Goal: Navigation & Orientation: Find specific page/section

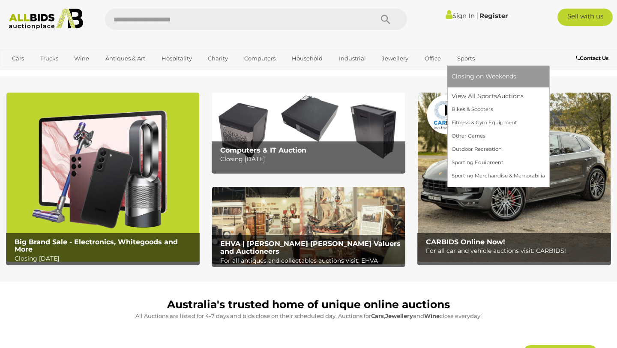
click at [464, 77] on span "Closing on Weekends" at bounding box center [483, 76] width 65 height 8
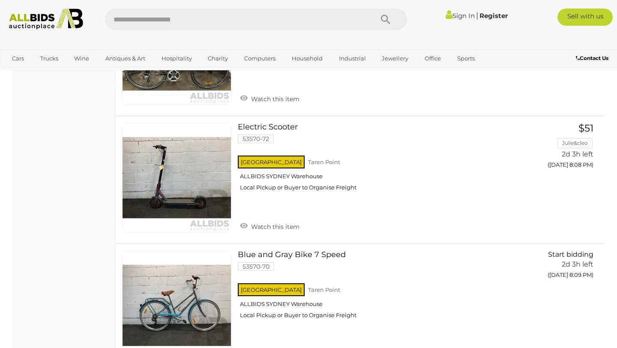
scroll to position [2052, 0]
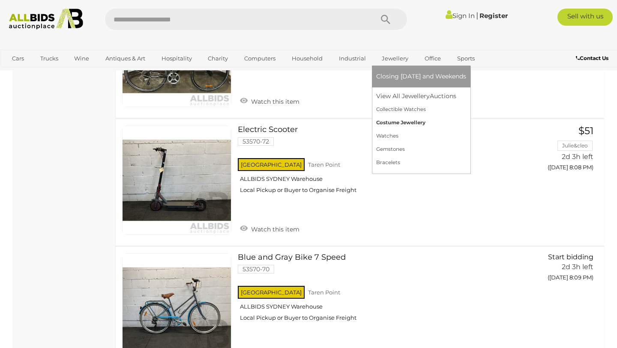
click at [395, 123] on link "Costume Jewellery" at bounding box center [421, 122] width 90 height 13
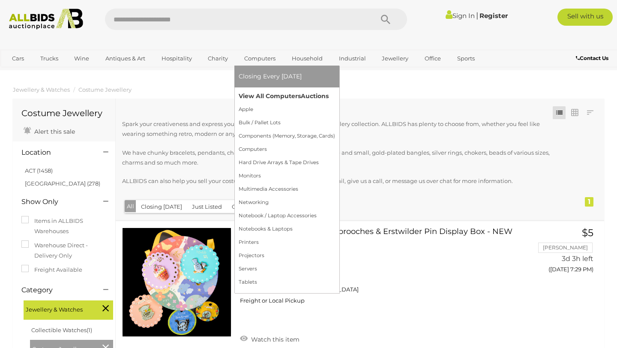
click at [250, 97] on link "View All Computers Auctions" at bounding box center [287, 96] width 96 height 13
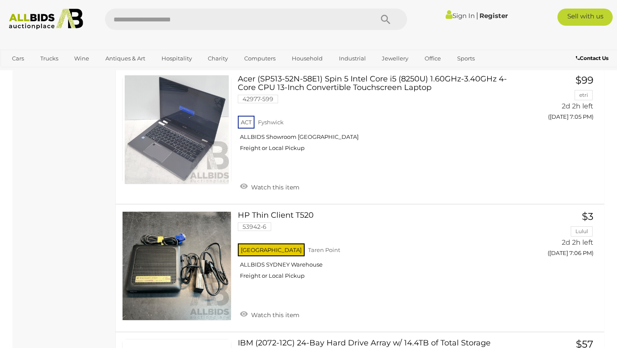
scroll to position [4035, 0]
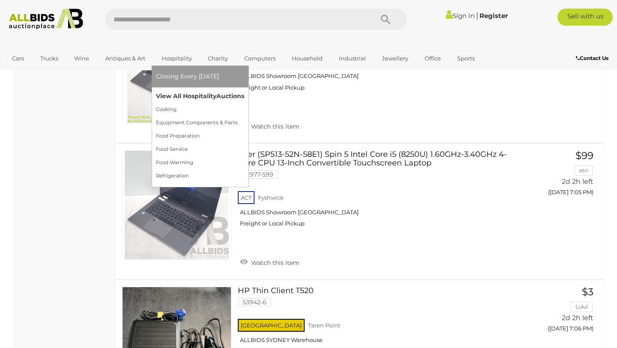
click at [189, 98] on link "View All Hospitality Auctions" at bounding box center [200, 96] width 88 height 13
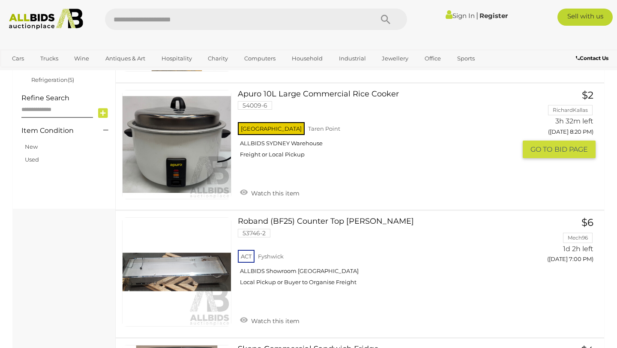
scroll to position [373, 0]
click at [186, 105] on link at bounding box center [176, 144] width 109 height 109
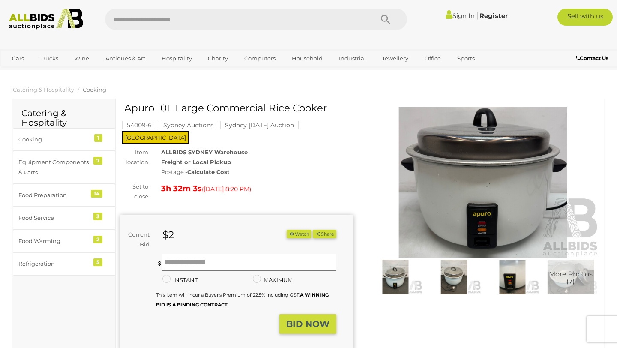
click at [392, 288] on img at bounding box center [395, 277] width 54 height 35
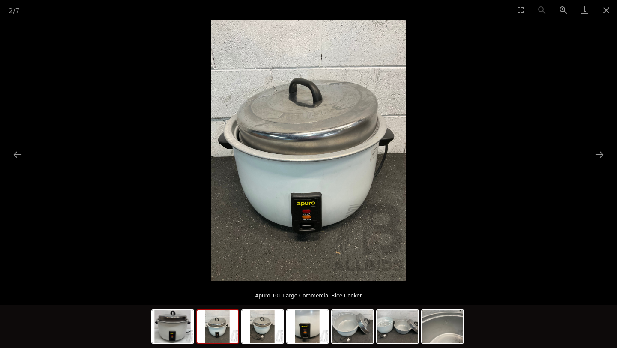
click at [226, 322] on img at bounding box center [217, 326] width 41 height 33
click at [255, 324] on img at bounding box center [262, 326] width 41 height 33
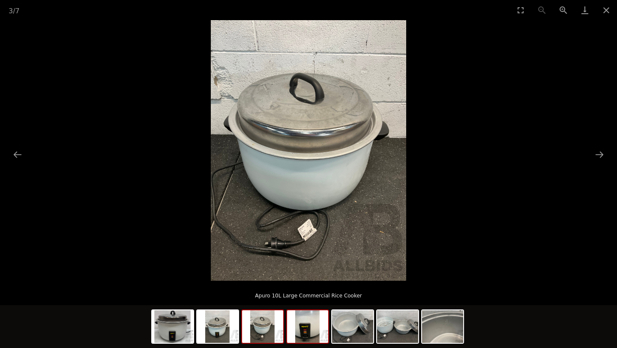
click at [324, 332] on img at bounding box center [307, 326] width 41 height 33
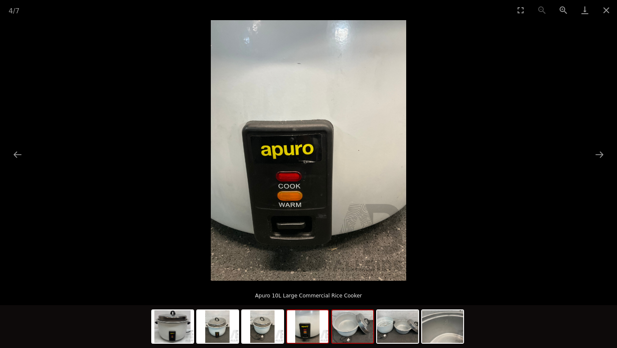
click at [363, 335] on img at bounding box center [352, 326] width 41 height 33
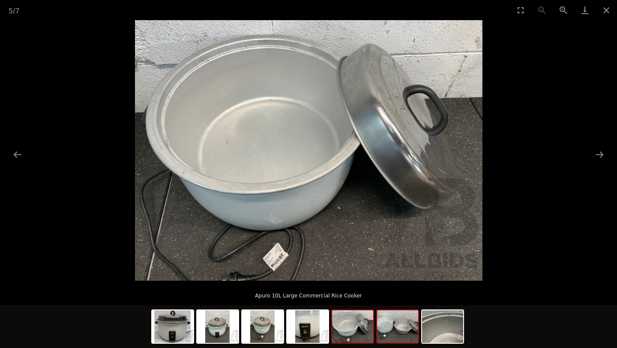
click at [400, 334] on img at bounding box center [397, 326] width 41 height 33
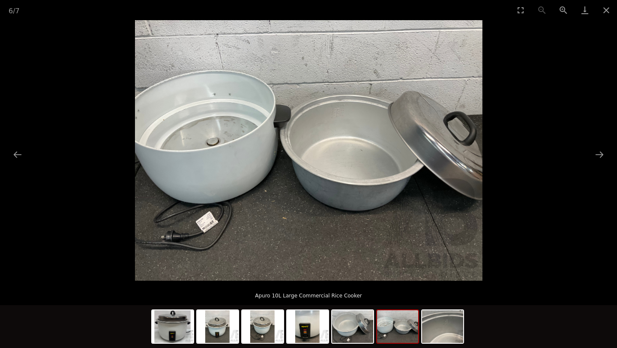
click at [476, 319] on div at bounding box center [308, 326] width 617 height 43
click at [448, 318] on img at bounding box center [442, 326] width 41 height 33
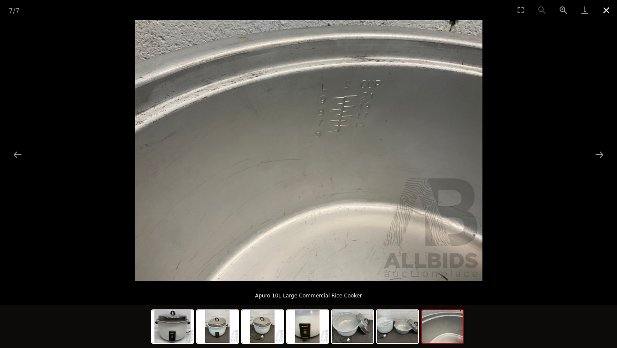
click at [606, 9] on button "Close gallery" at bounding box center [605, 10] width 21 height 20
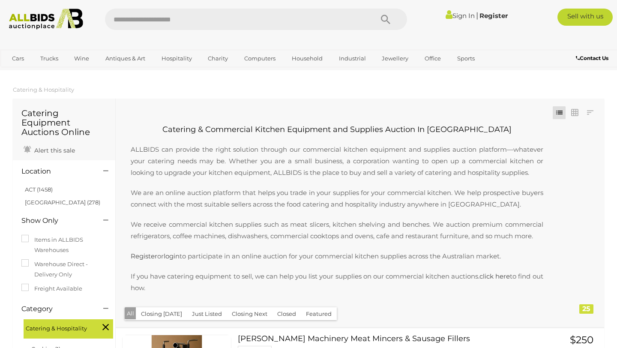
scroll to position [0, 0]
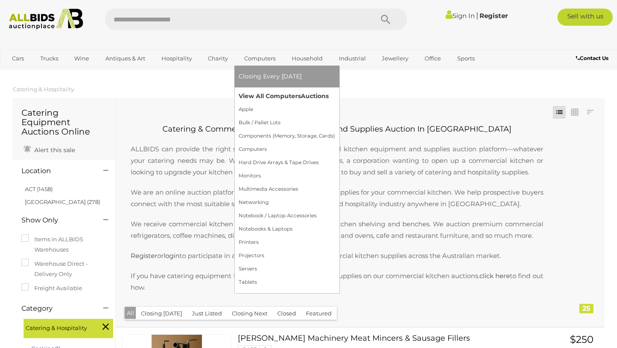
click at [260, 98] on link "View All Computers Auctions" at bounding box center [287, 96] width 96 height 13
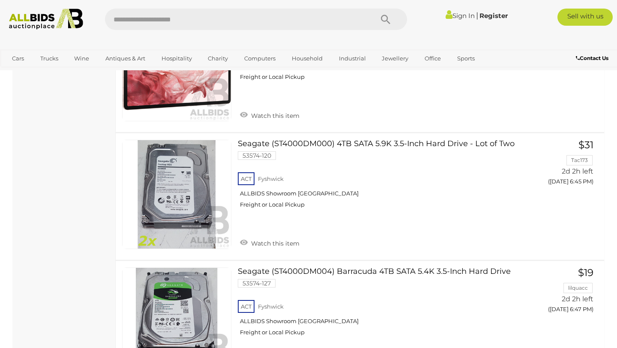
scroll to position [1112, 0]
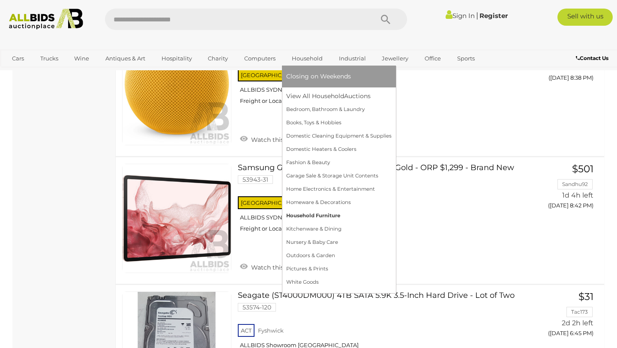
click at [318, 216] on link "Household Furniture" at bounding box center [338, 215] width 105 height 13
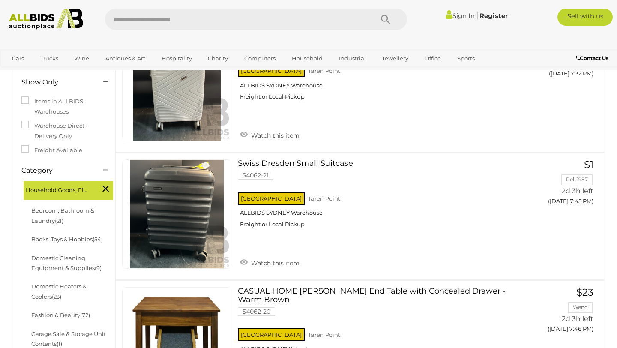
scroll to position [135, 0]
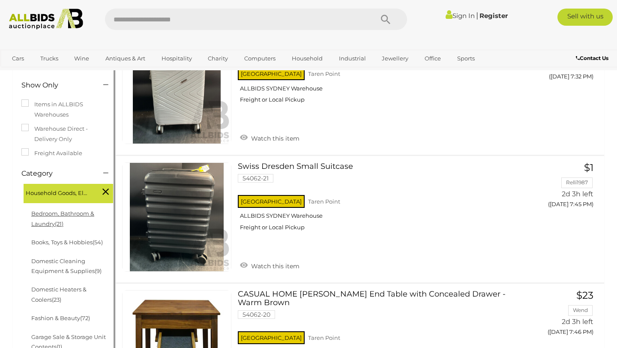
click at [74, 214] on link "Bedroom, Bathroom & Laundry (21)" at bounding box center [62, 218] width 63 height 17
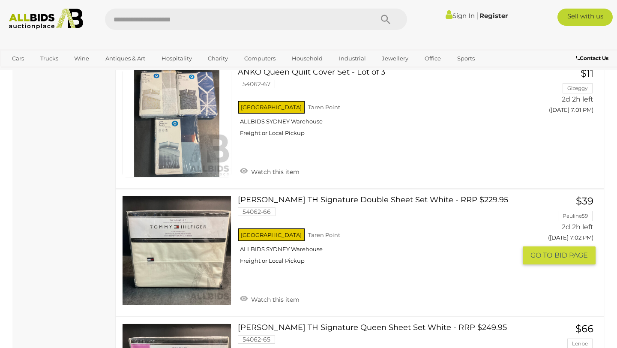
scroll to position [824, 0]
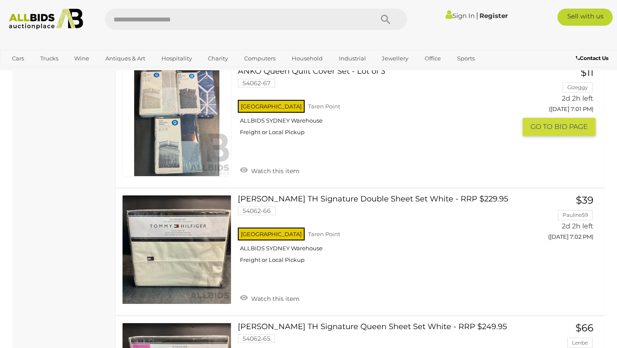
click at [172, 166] on img at bounding box center [177, 122] width 108 height 108
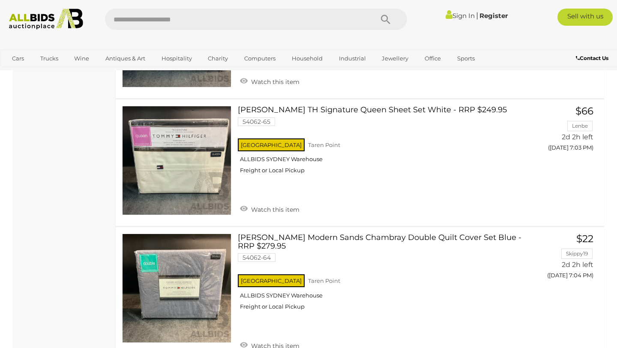
scroll to position [1010, 0]
